Goal: Information Seeking & Learning: Learn about a topic

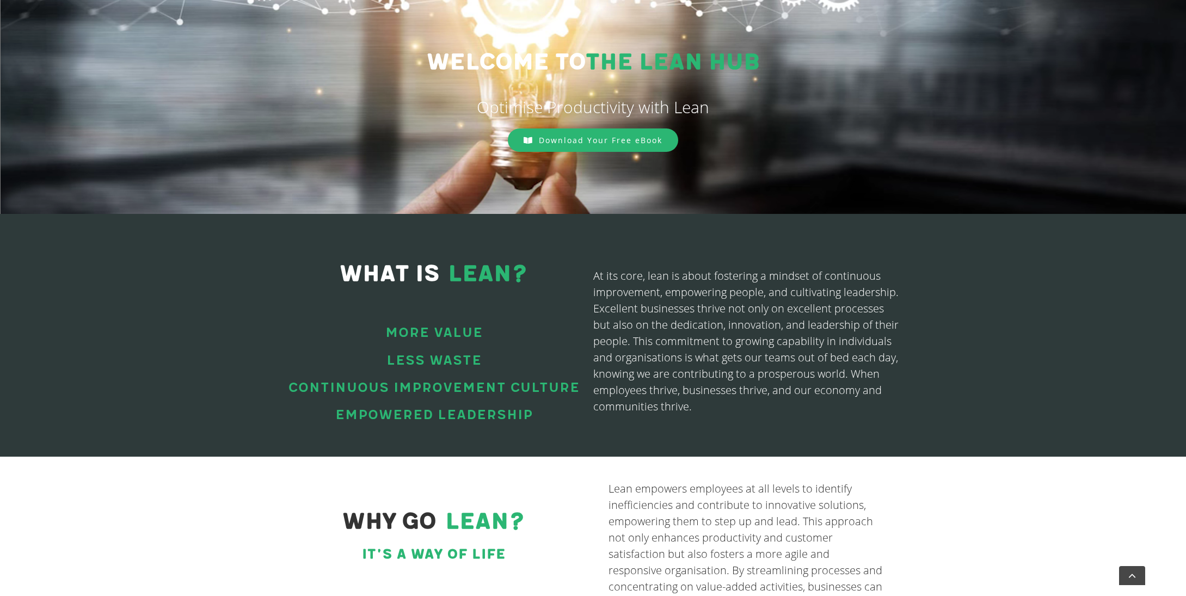
scroll to position [236, 0]
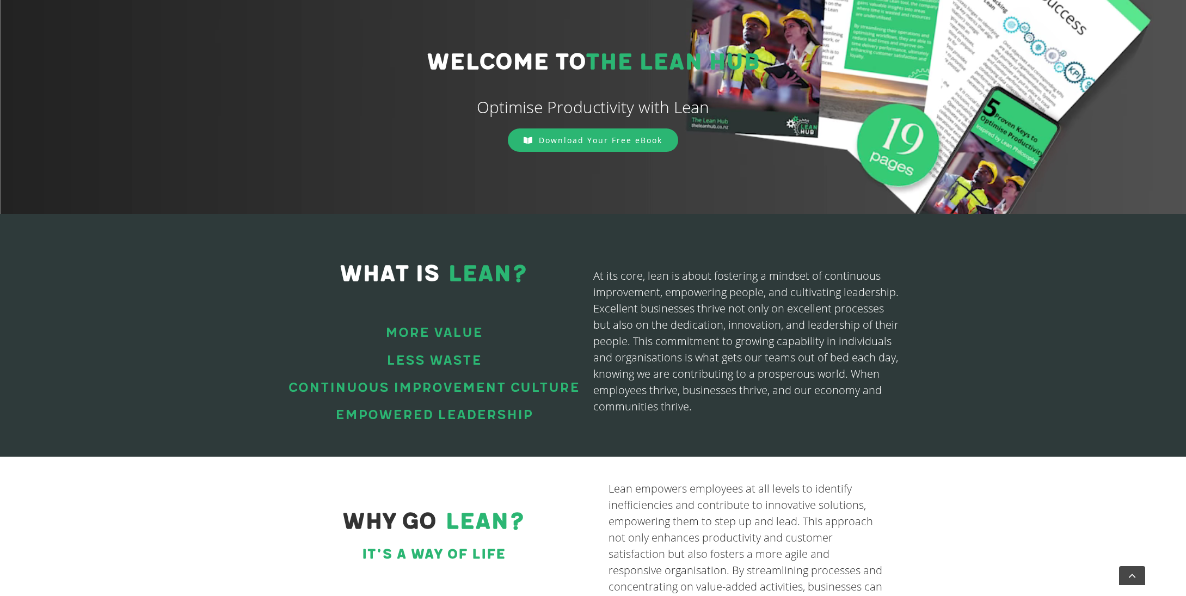
click at [1058, 375] on div "WHAT IS LEAN? More Value Less waste Continuous improvement culture Empowered le…" at bounding box center [593, 335] width 1186 height 242
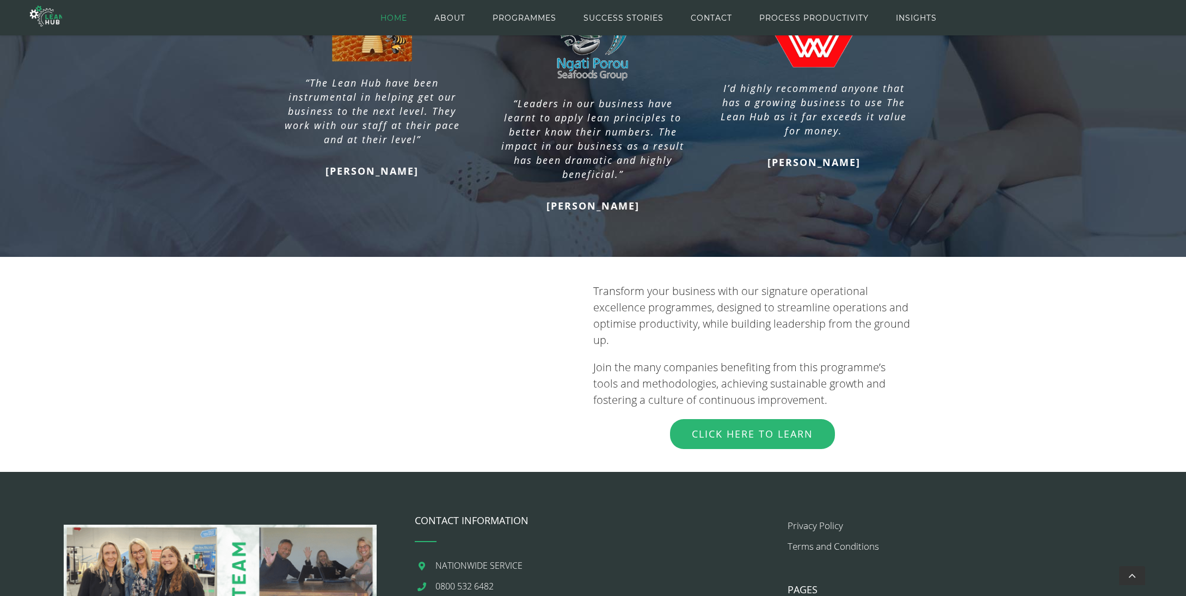
scroll to position [1010, 0]
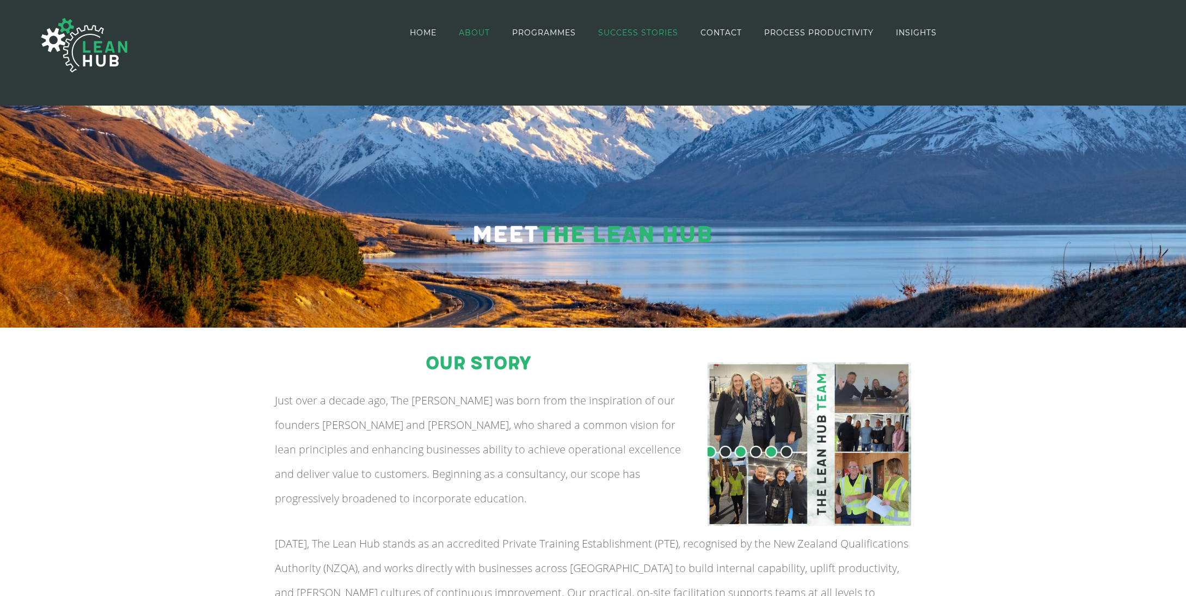
click at [617, 36] on span "SUCCESS STORIES" at bounding box center [638, 33] width 80 height 8
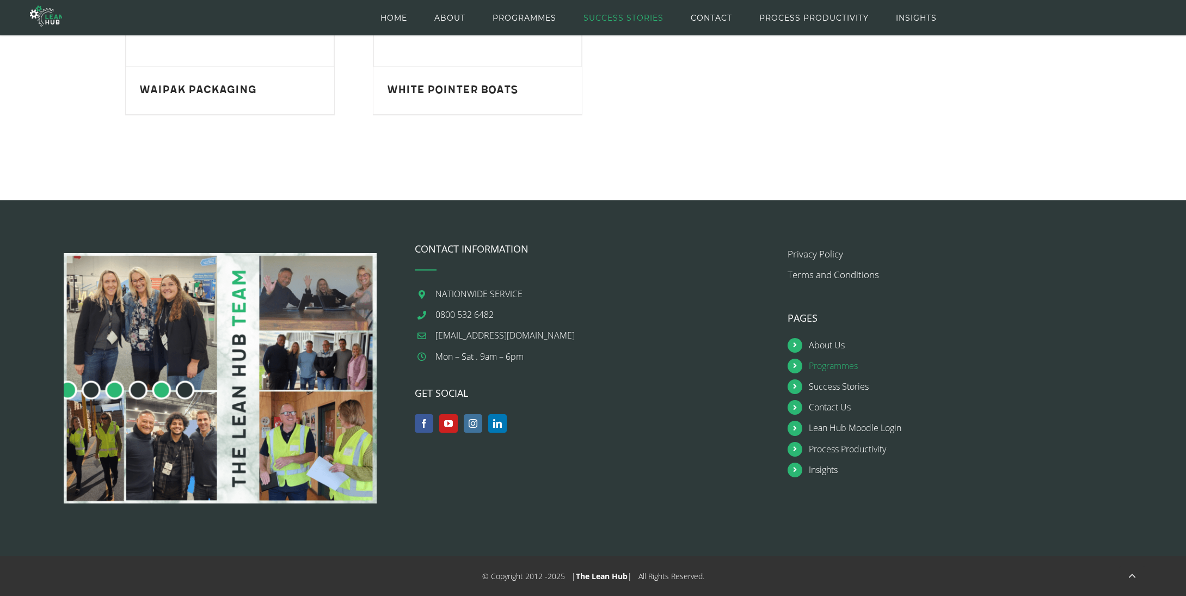
scroll to position [1447, 0]
